Goal: Task Accomplishment & Management: Manage account settings

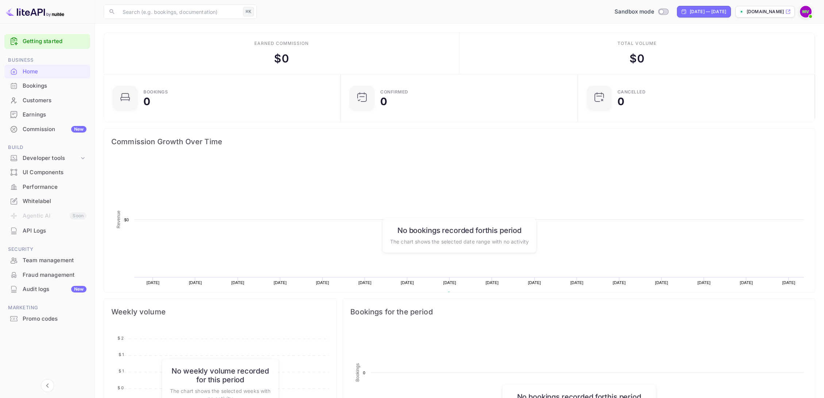
scroll to position [119, 233]
click at [45, 201] on div "Whitelabel" at bounding box center [55, 201] width 64 height 8
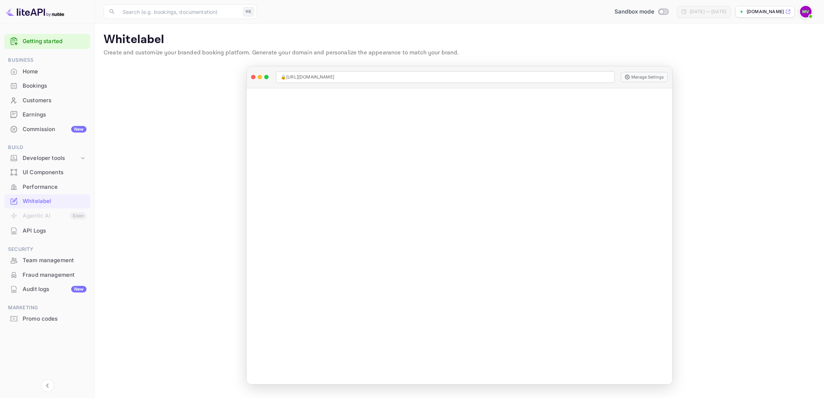
click at [808, 14] on img at bounding box center [806, 12] width 12 height 12
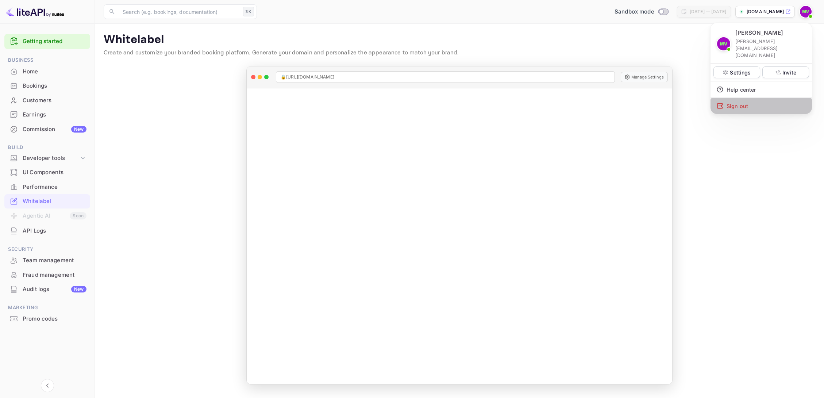
click at [739, 98] on div "Sign out" at bounding box center [761, 106] width 101 height 16
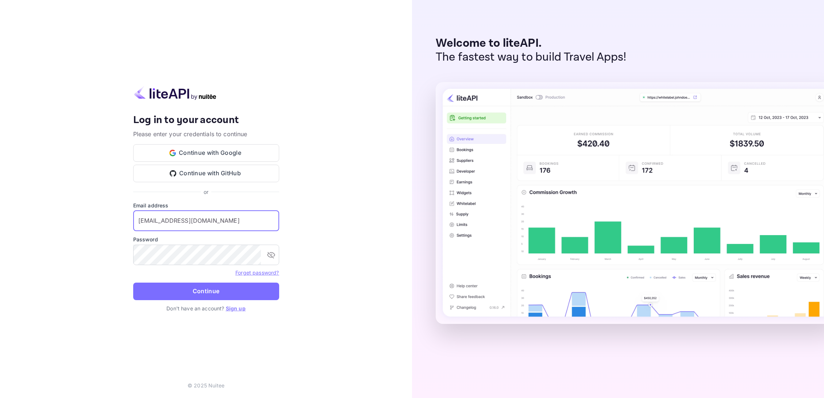
type input "[EMAIL_ADDRESS][DOMAIN_NAME]"
click at [206, 291] on button "Continue" at bounding box center [206, 292] width 146 height 18
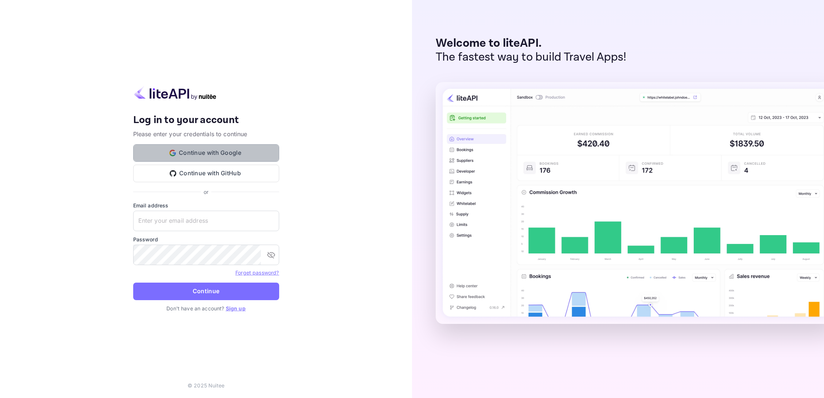
click at [214, 152] on button "Continue with Google" at bounding box center [206, 153] width 146 height 18
click at [224, 153] on button "Continue with Google" at bounding box center [206, 153] width 146 height 18
